Goal: Information Seeking & Learning: Check status

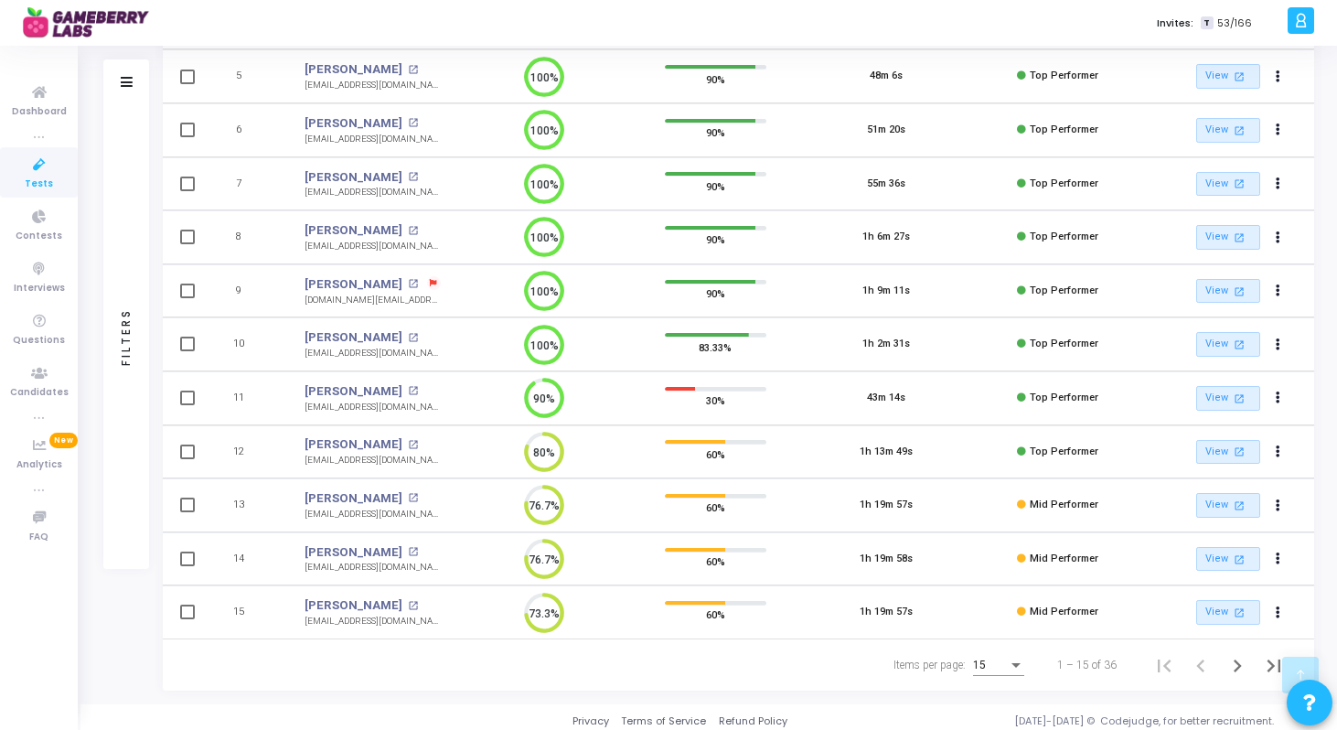
scroll to position [442, 0]
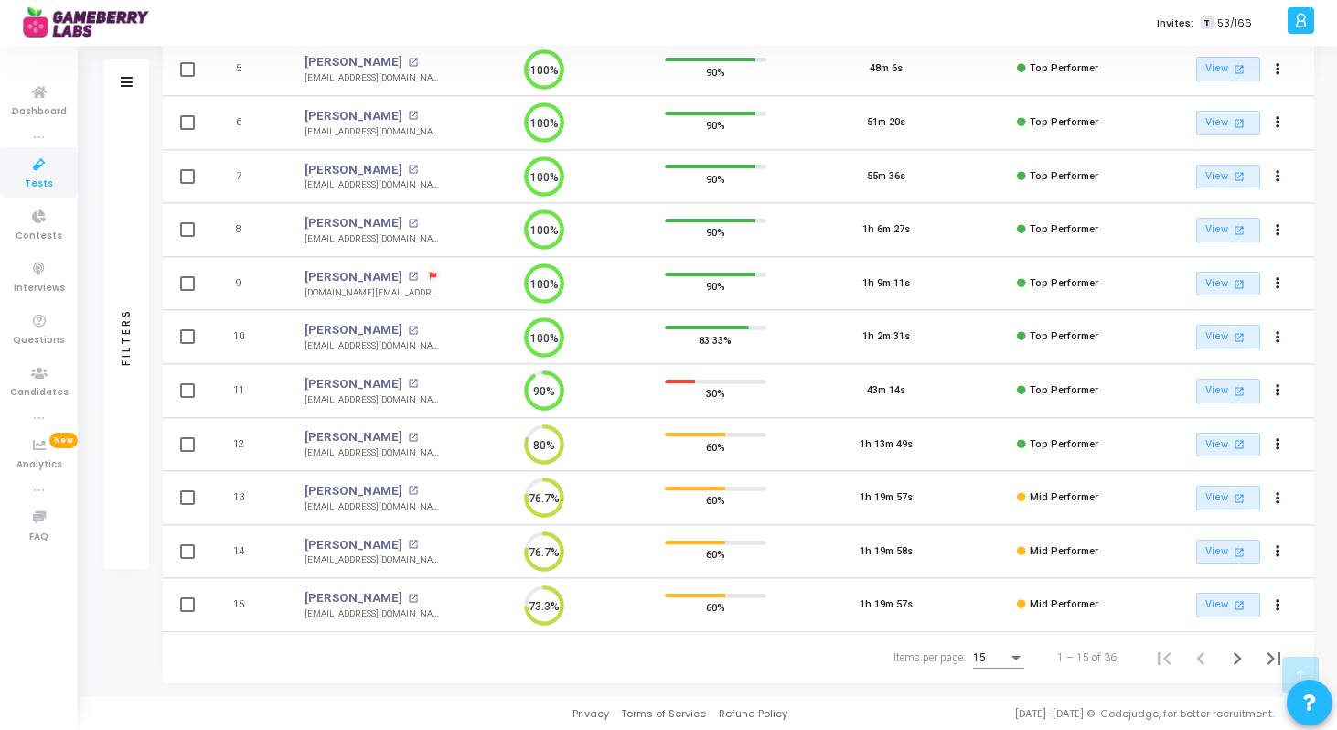
click at [992, 661] on div "15" at bounding box center [990, 658] width 35 height 13
click at [992, 649] on span "50" at bounding box center [999, 647] width 51 height 33
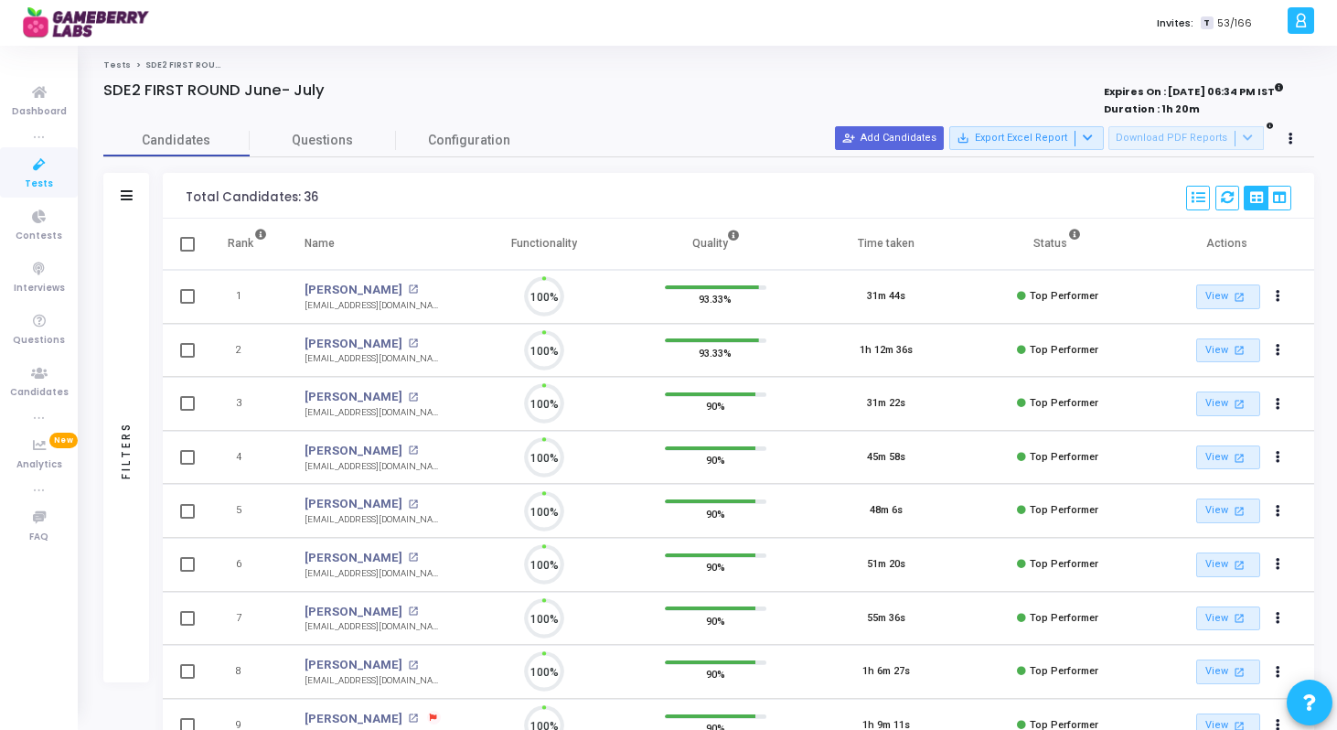
scroll to position [38, 47]
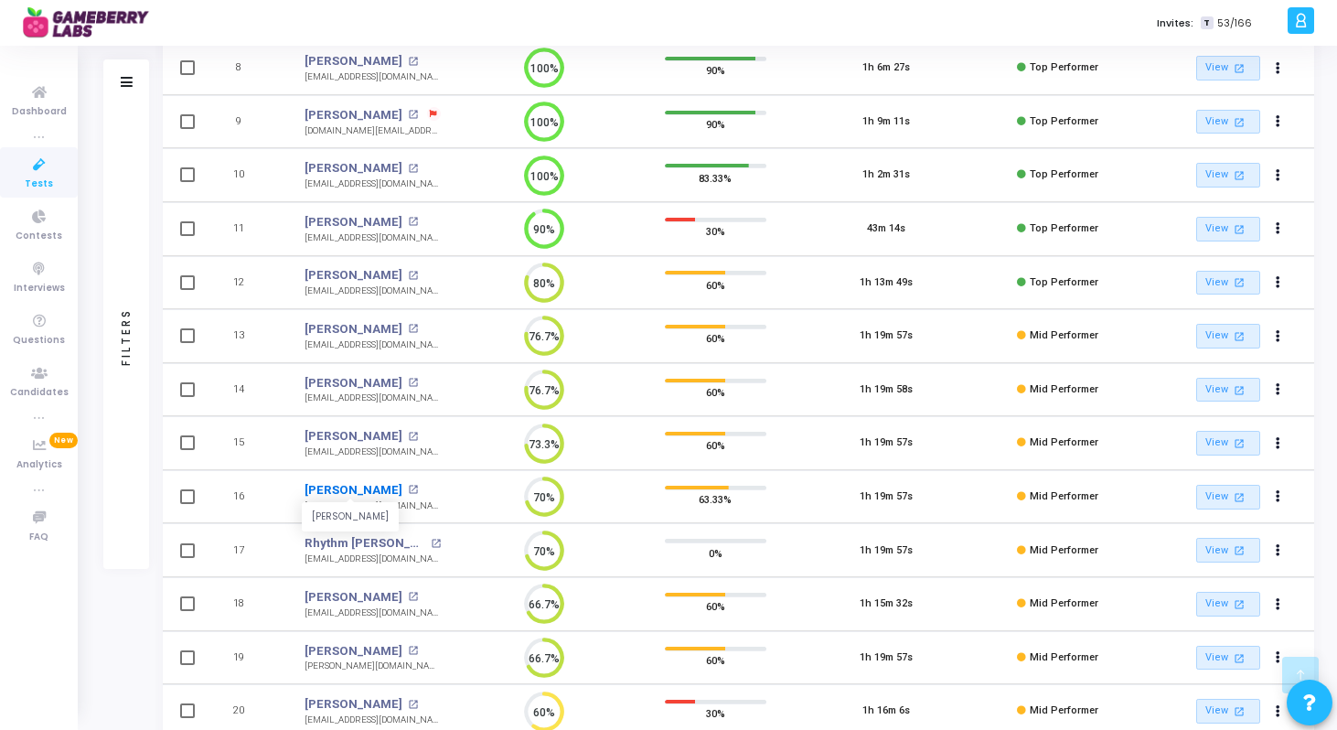
click at [352, 492] on link "[PERSON_NAME]" at bounding box center [354, 490] width 98 height 18
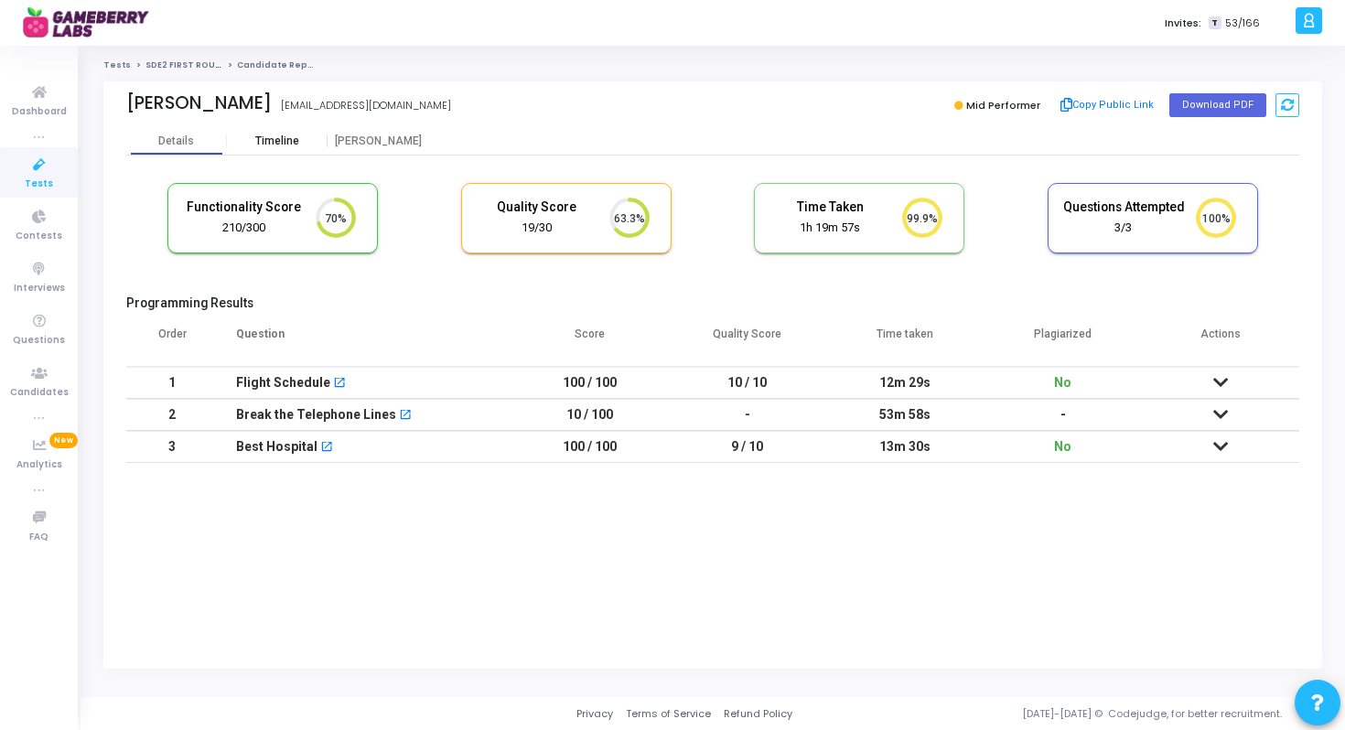
click at [295, 134] on div "Timeline" at bounding box center [277, 141] width 44 height 14
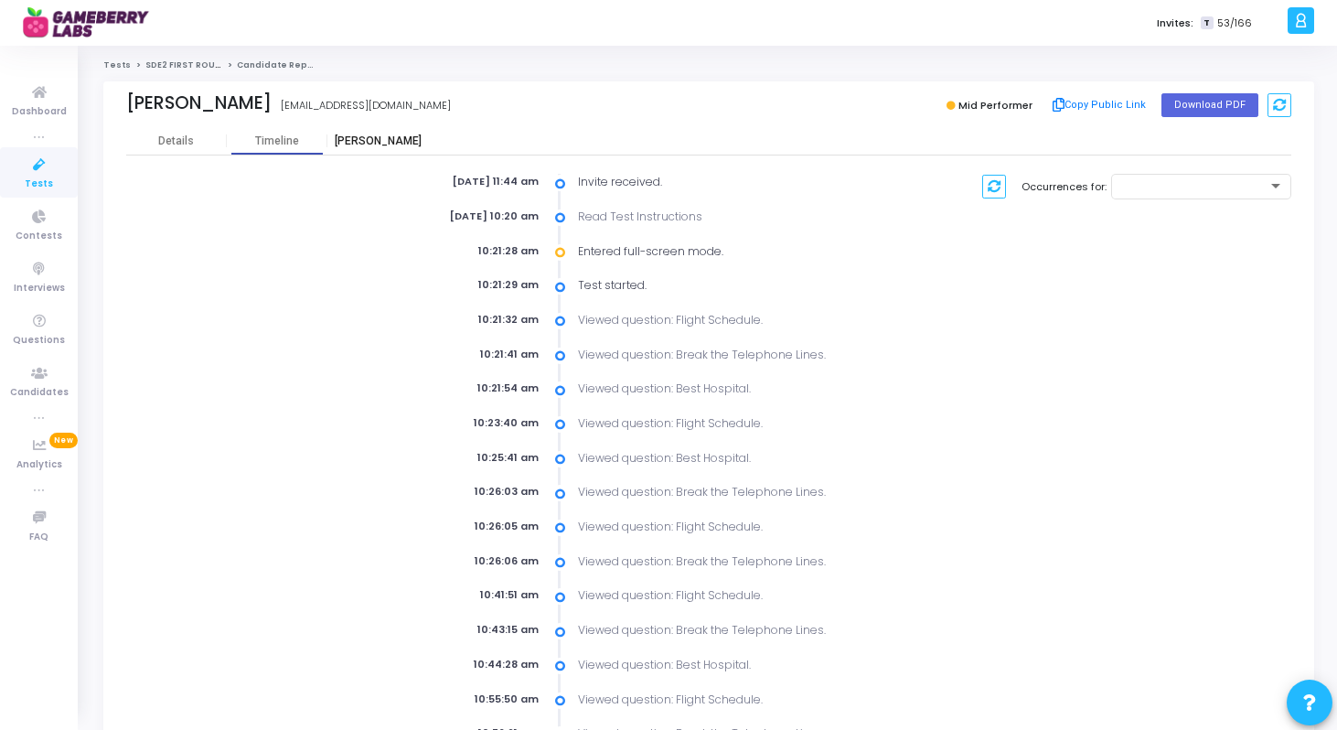
click at [356, 146] on div "[PERSON_NAME]" at bounding box center [377, 141] width 101 height 14
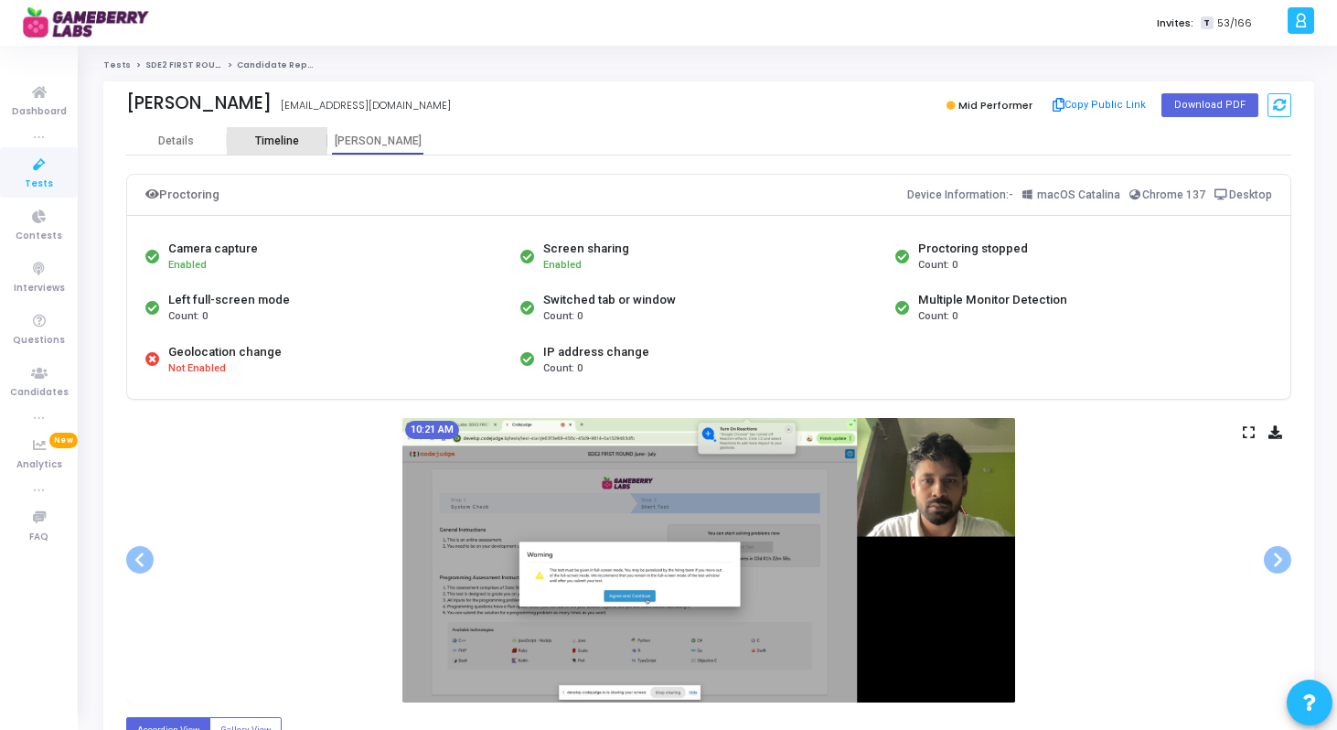
click at [285, 145] on div "Timeline" at bounding box center [277, 141] width 44 height 14
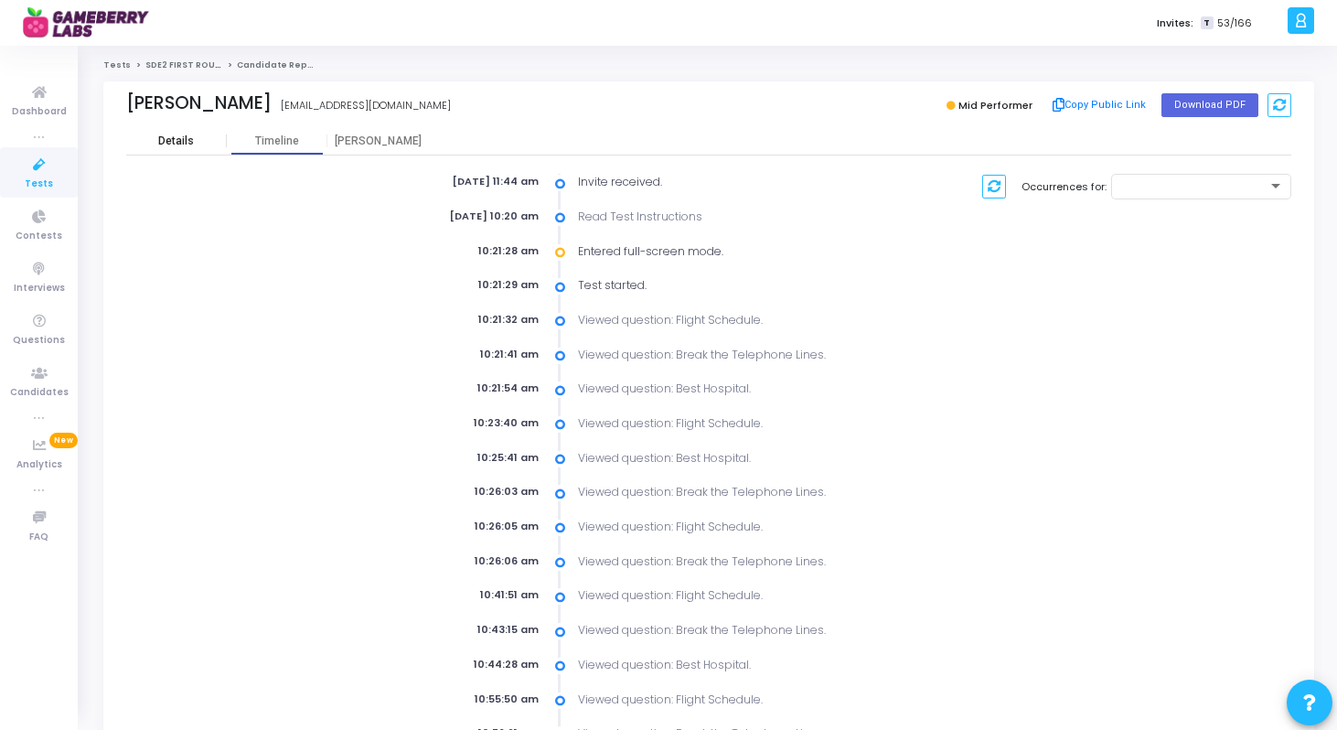
click at [204, 134] on div "Details" at bounding box center [176, 141] width 101 height 14
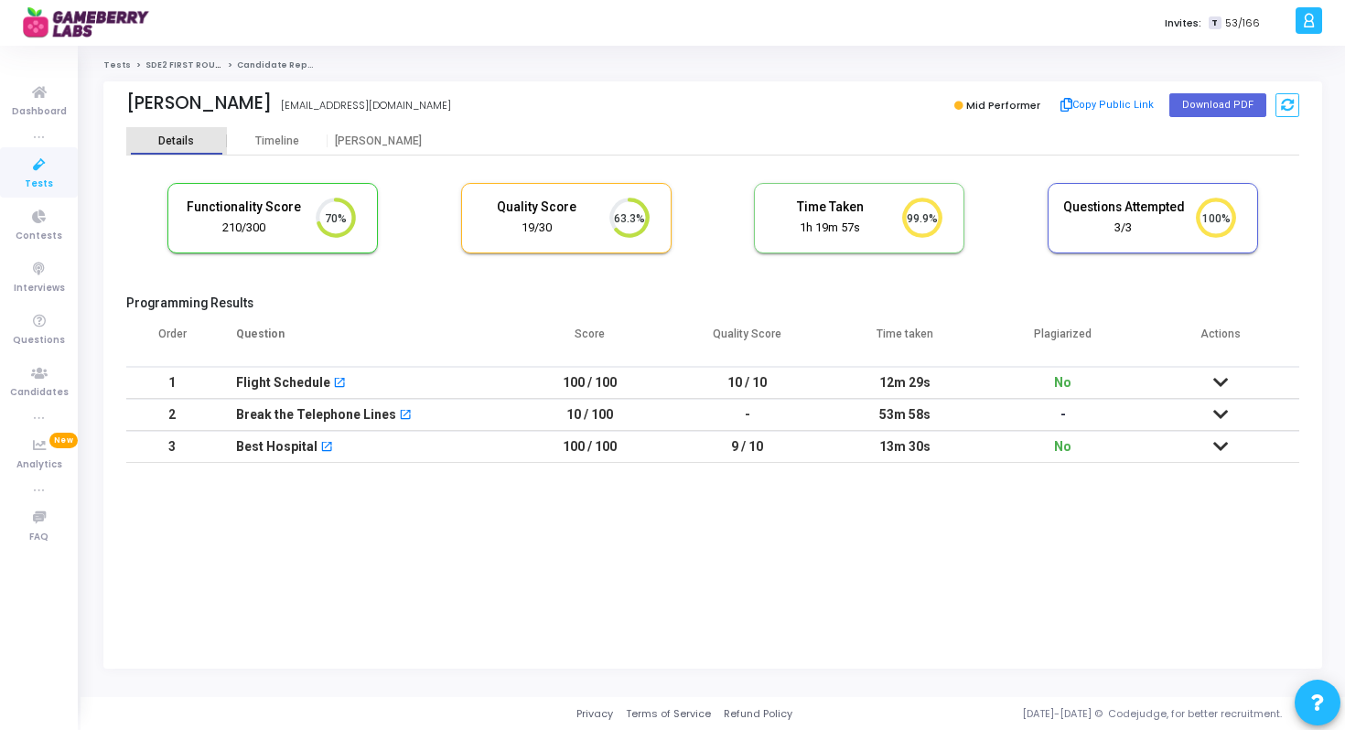
scroll to position [38, 47]
